Goal: Transaction & Acquisition: Purchase product/service

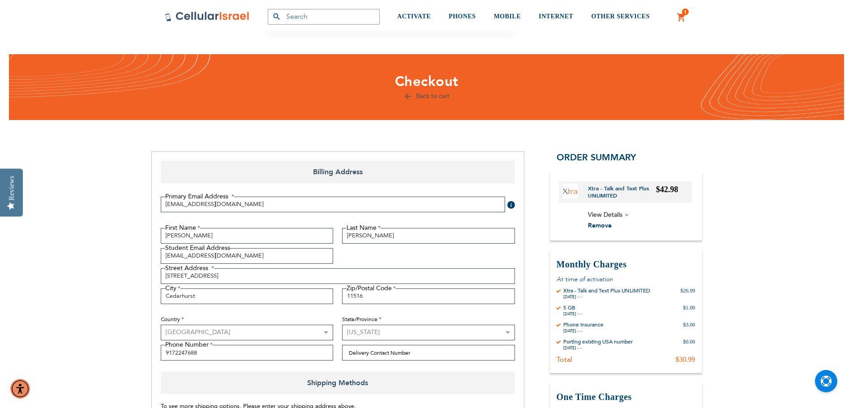
select select "US"
select select "43"
select select "163"
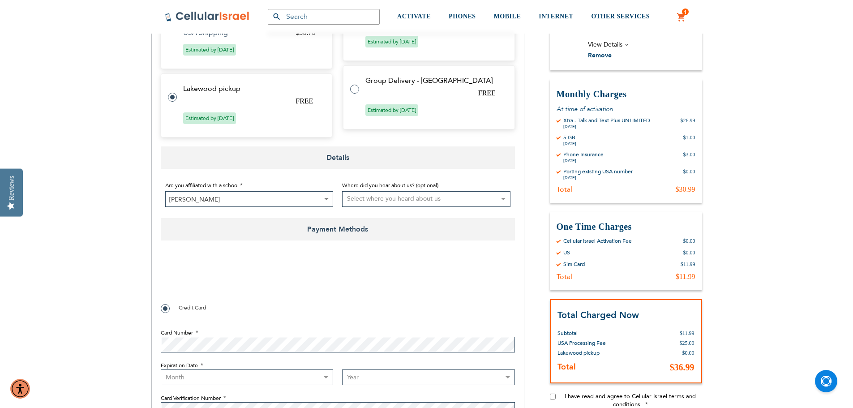
scroll to position [363, 0]
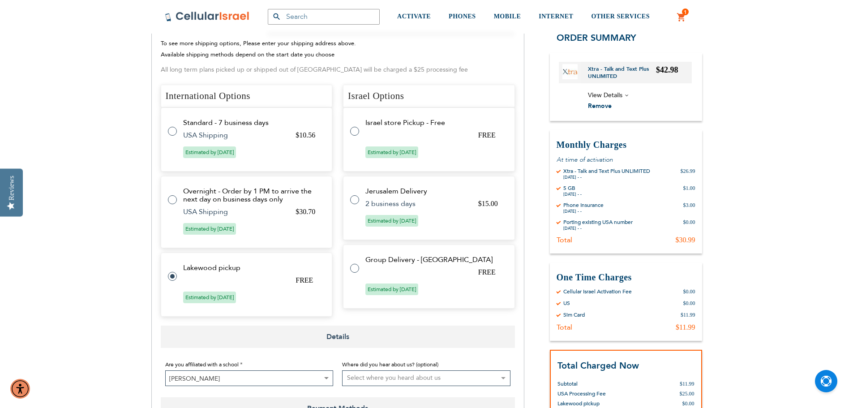
click at [296, 157] on tr "Standard - 7 business days $10.56 USA Shipping Estimated by [DATE]" at bounding box center [247, 140] width 172 height 64
radio input "true"
radio input "false"
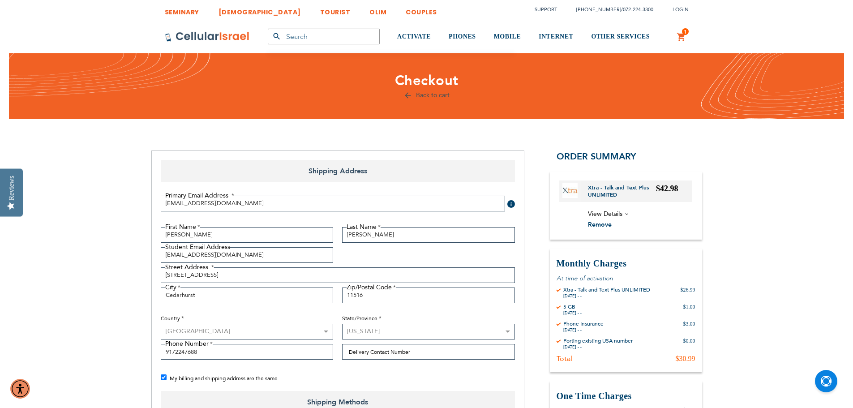
scroll to position [0, 0]
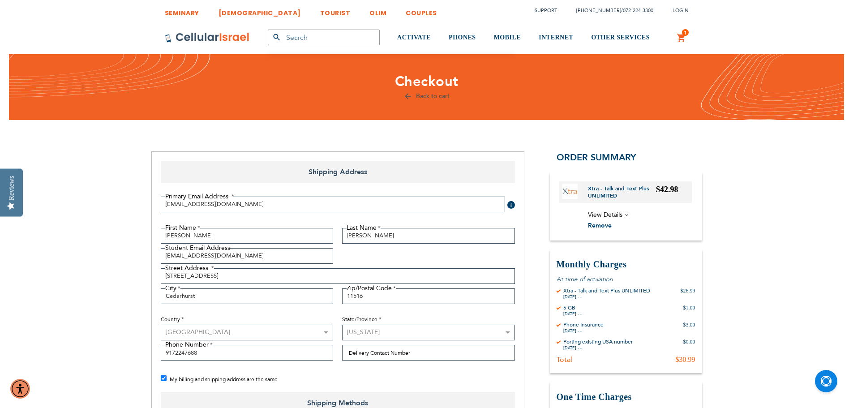
click at [680, 33] on link "1 1 items My Cart" at bounding box center [682, 38] width 10 height 11
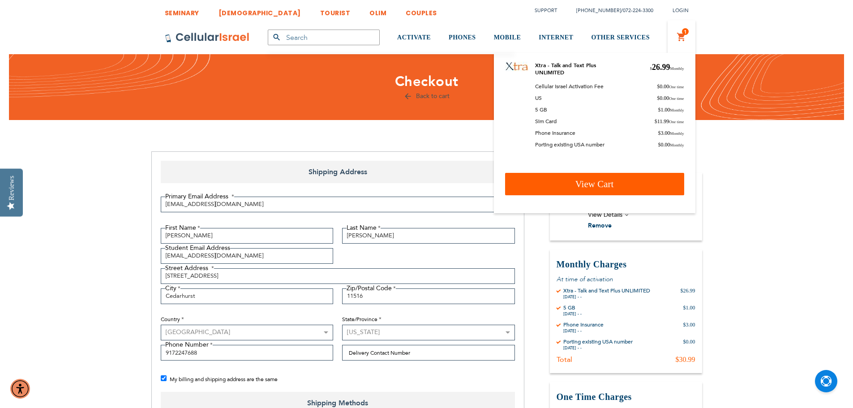
click at [560, 184] on link "View Cart" at bounding box center [594, 184] width 179 height 22
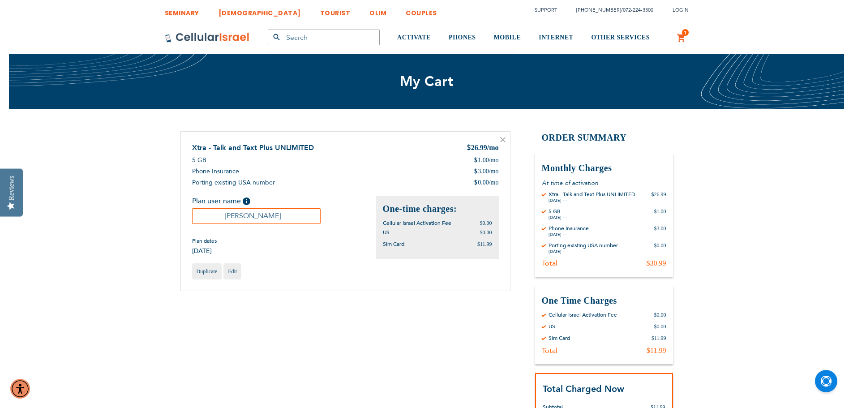
click at [232, 11] on link "[DEMOGRAPHIC_DATA]" at bounding box center [260, 10] width 82 height 17
